Goal: Obtain resource: Obtain resource

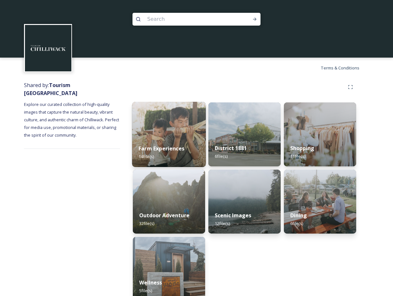
click at [171, 157] on div "Farm Experiences 14 file(s)" at bounding box center [169, 152] width 74 height 29
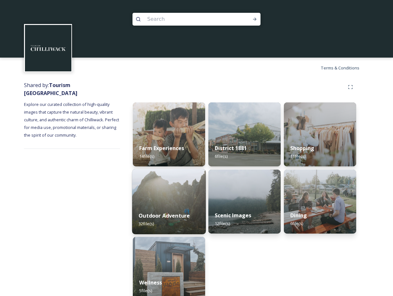
click at [178, 209] on div "Outdoor Adventure 32 file(s)" at bounding box center [169, 219] width 74 height 29
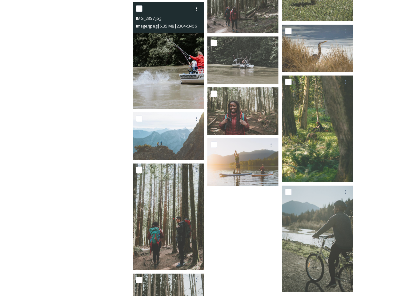
scroll to position [680, 0]
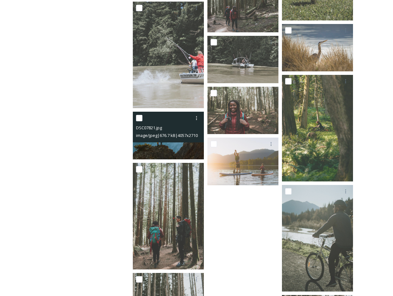
click at [166, 148] on img at bounding box center [168, 135] width 71 height 47
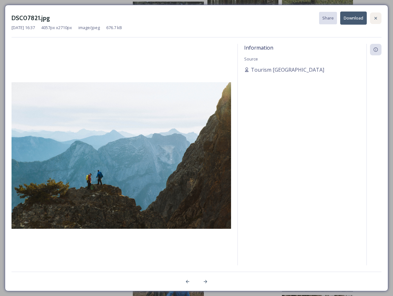
click at [378, 18] on icon at bounding box center [375, 18] width 5 height 5
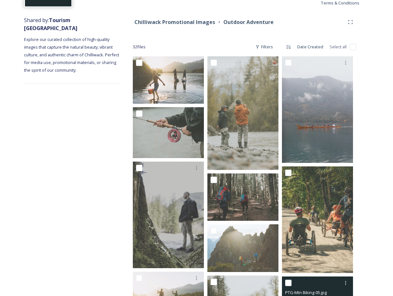
scroll to position [47, 0]
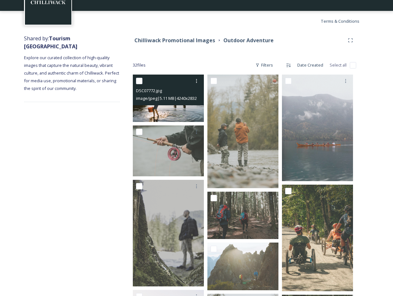
click at [195, 115] on img at bounding box center [168, 97] width 71 height 47
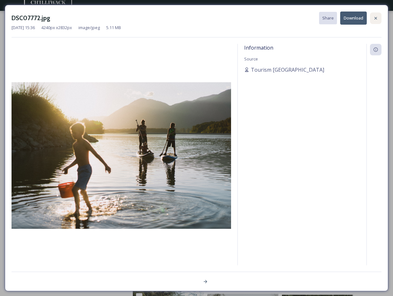
click at [374, 21] on div at bounding box center [376, 18] width 12 height 12
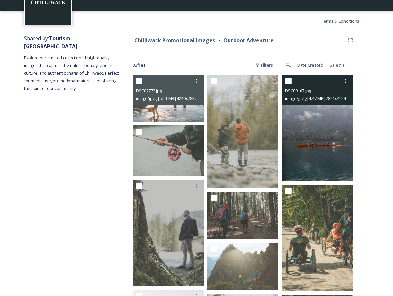
click at [329, 112] on img at bounding box center [317, 127] width 71 height 106
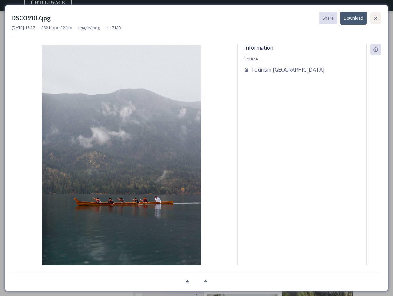
click at [374, 20] on icon at bounding box center [375, 18] width 5 height 5
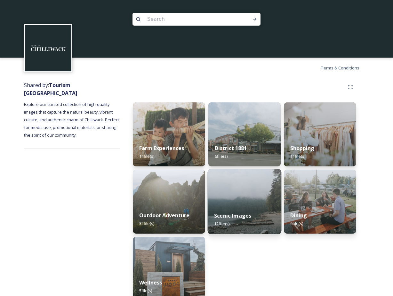
click at [249, 187] on img at bounding box center [244, 201] width 74 height 65
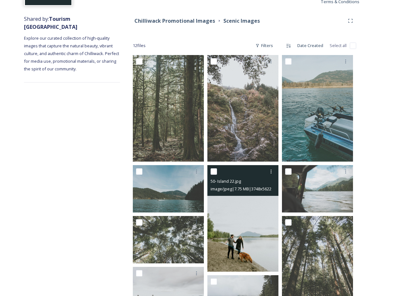
scroll to position [66, 0]
